Goal: Understand process/instructions: Learn how to perform a task or action

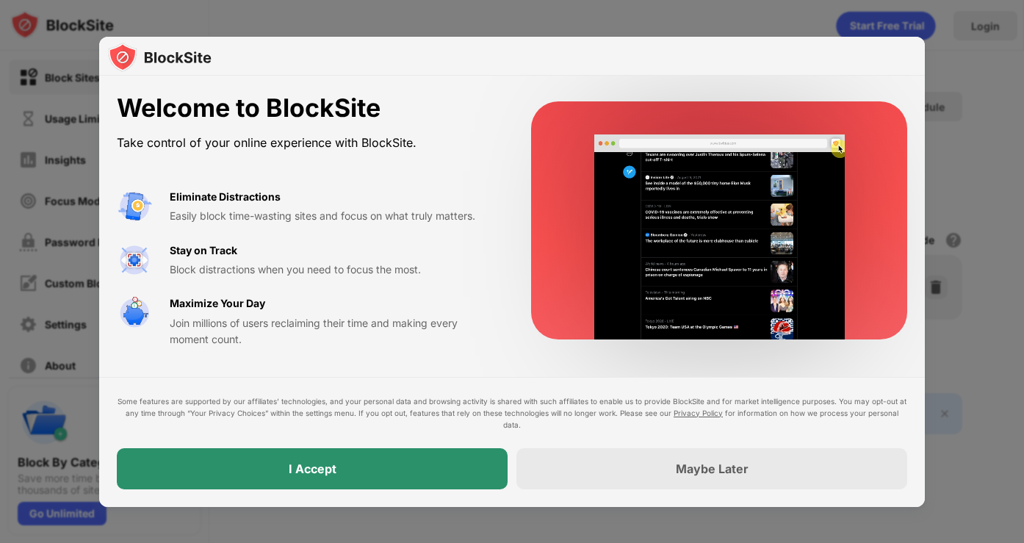
click at [372, 468] on div "I Accept" at bounding box center [312, 468] width 391 height 41
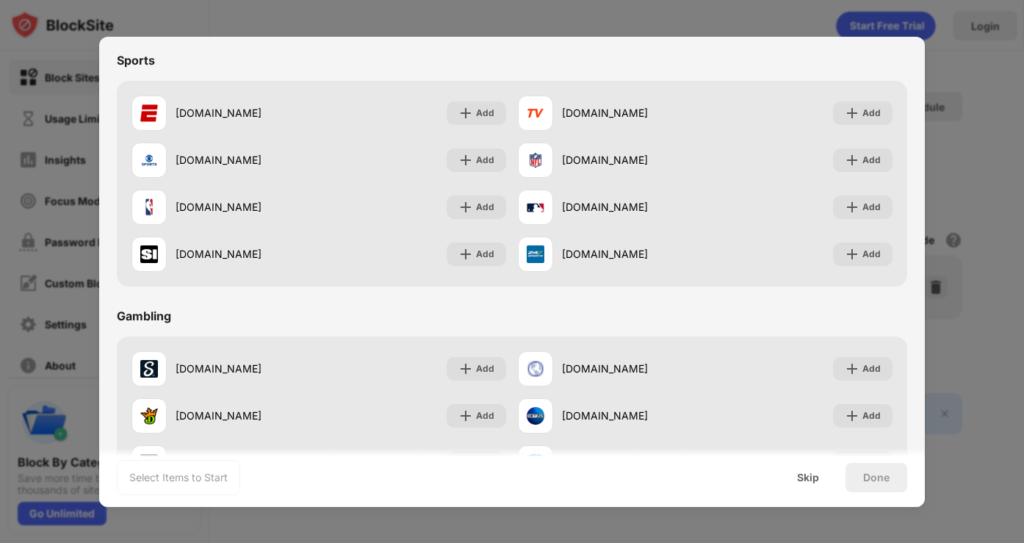
scroll to position [1540, 0]
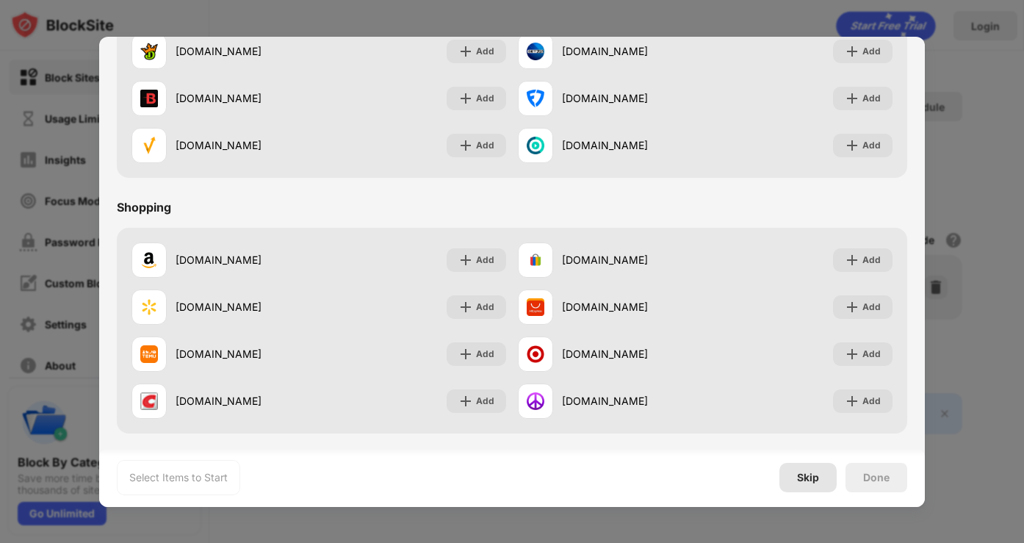
click at [824, 479] on div "Skip" at bounding box center [807, 477] width 57 height 29
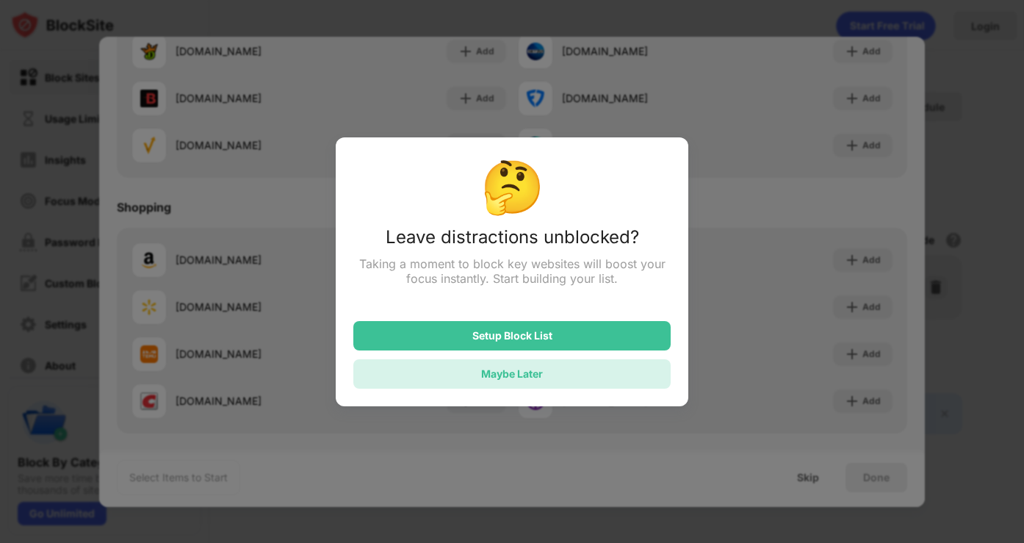
click at [541, 372] on div "Maybe Later" at bounding box center [512, 373] width 62 height 12
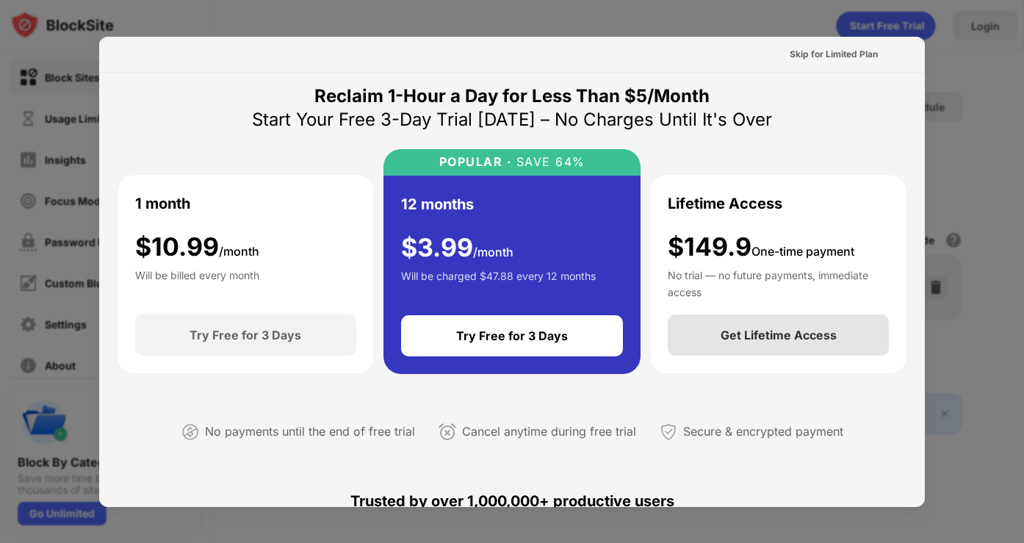
scroll to position [0, 0]
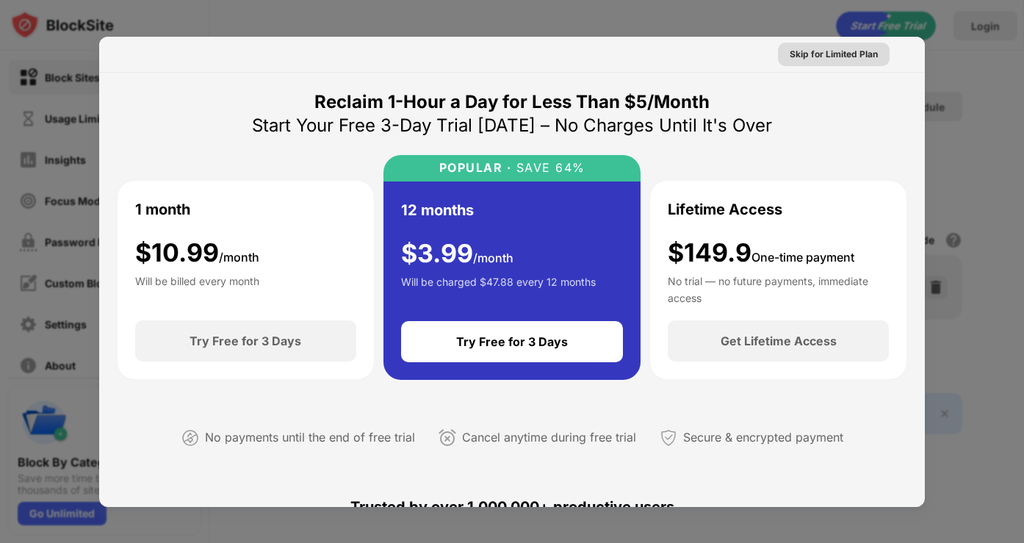
click at [815, 55] on div "Skip for Limited Plan" at bounding box center [834, 54] width 88 height 15
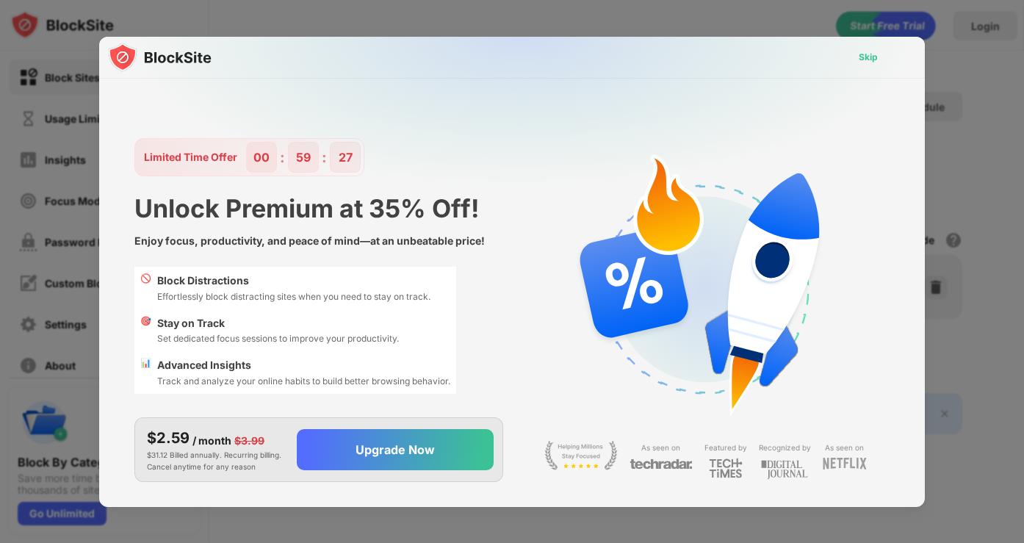
click at [875, 57] on div "Skip" at bounding box center [868, 57] width 19 height 15
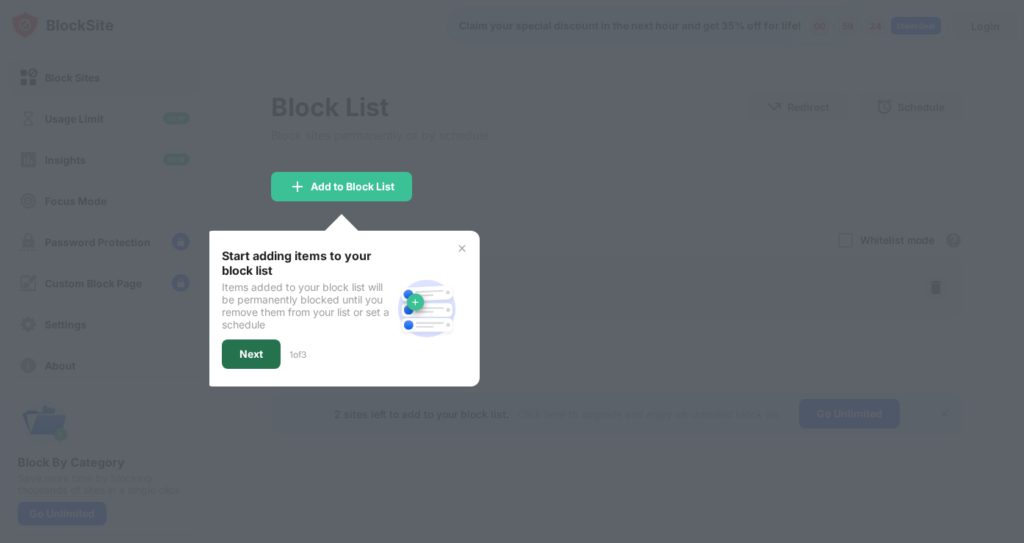
click at [240, 351] on div "Next" at bounding box center [252, 354] width 24 height 12
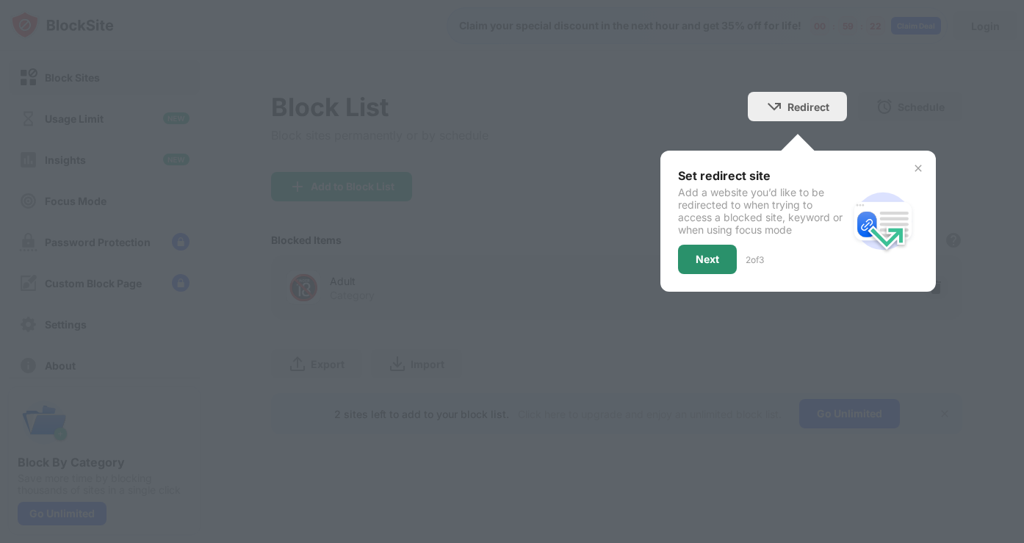
click at [723, 256] on div "Next" at bounding box center [707, 259] width 59 height 29
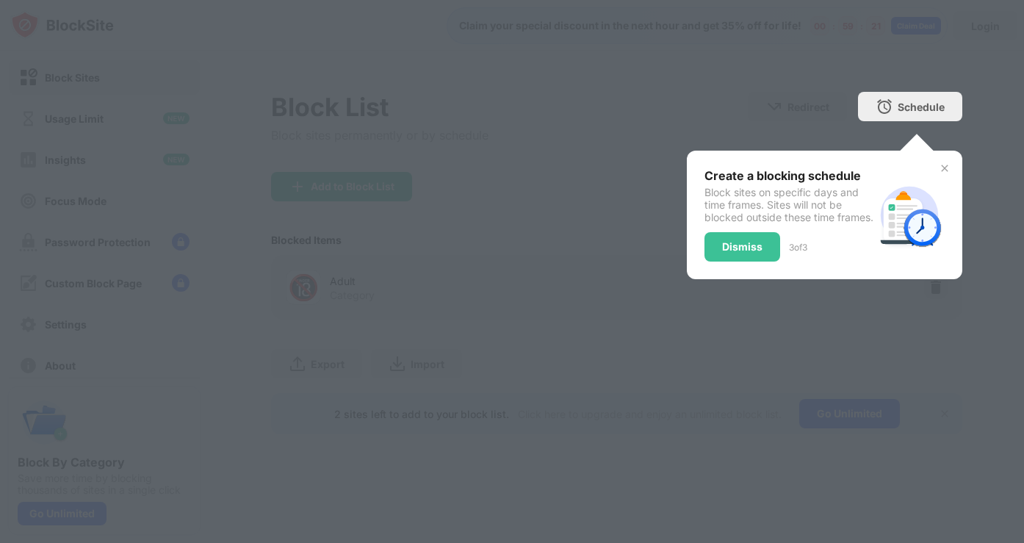
drag, startPoint x: 722, startPoint y: 256, endPoint x: 738, endPoint y: 243, distance: 20.3
click at [722, 253] on div "Dismiss" at bounding box center [742, 247] width 40 height 12
